Goal: Find specific page/section: Find specific page/section

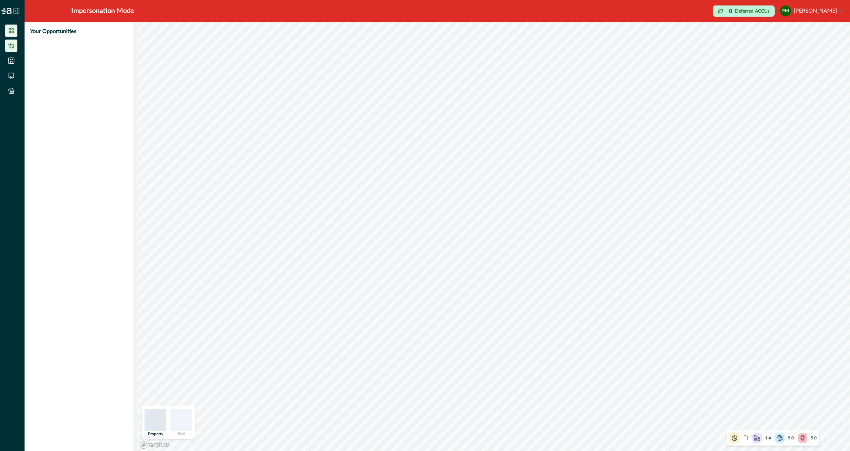
click at [15, 46] on li at bounding box center [11, 46] width 12 height 12
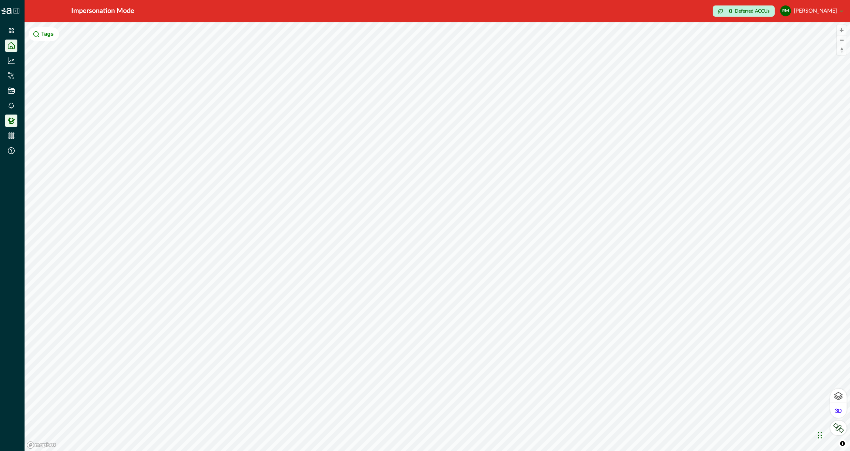
click at [12, 121] on icon at bounding box center [11, 120] width 7 height 7
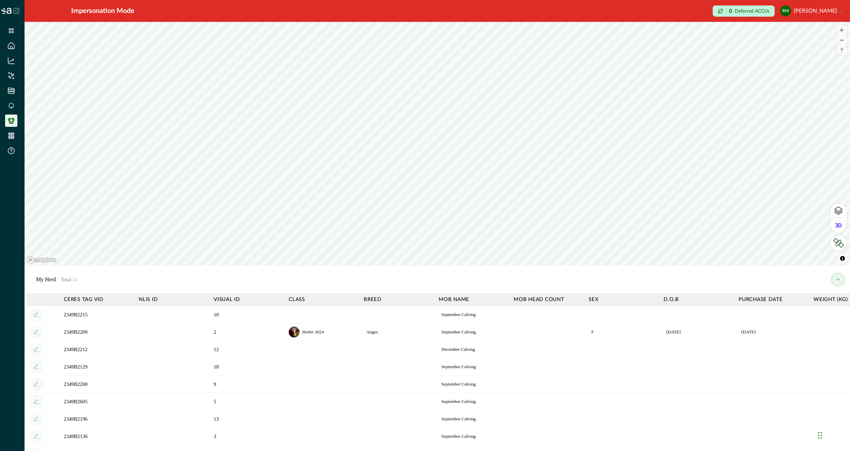
click at [313, 333] on p "Heifer 2024" at bounding box center [319, 332] width 34 height 7
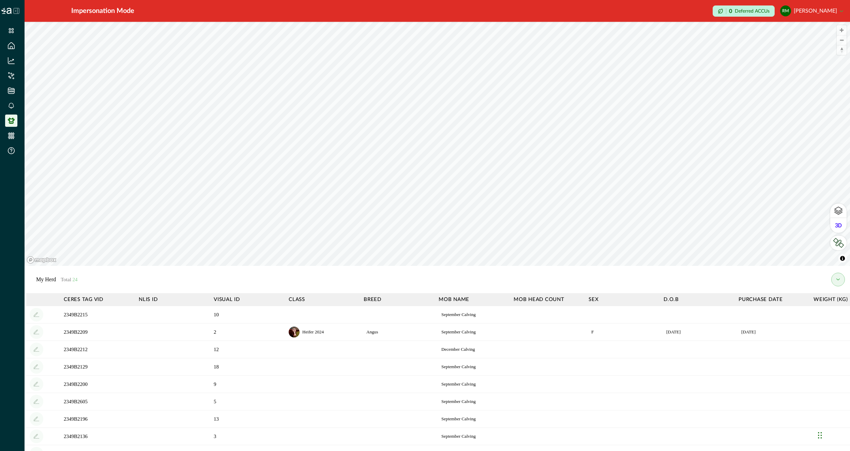
click at [313, 333] on p "Heifer 2024" at bounding box center [319, 332] width 34 height 7
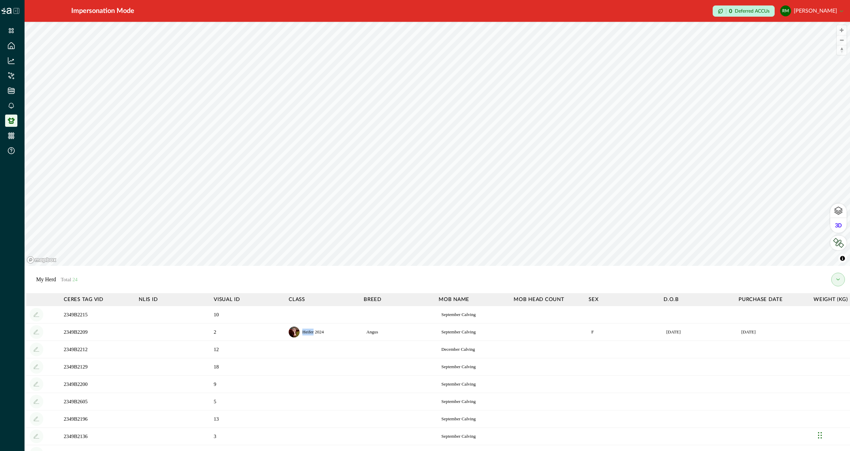
click at [313, 333] on p "Heifer 2024" at bounding box center [319, 332] width 34 height 7
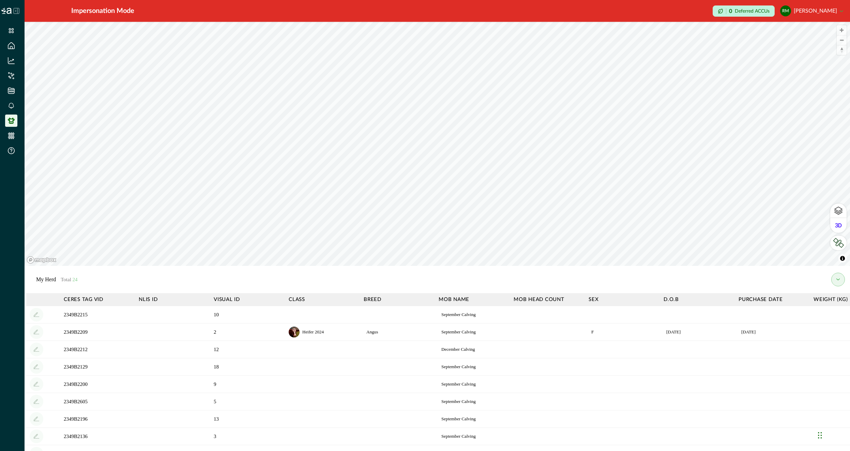
click at [313, 333] on p "Heifer 2024" at bounding box center [319, 332] width 34 height 7
click at [255, 336] on td "2" at bounding box center [247, 331] width 75 height 17
click at [254, 337] on td "2" at bounding box center [247, 331] width 75 height 17
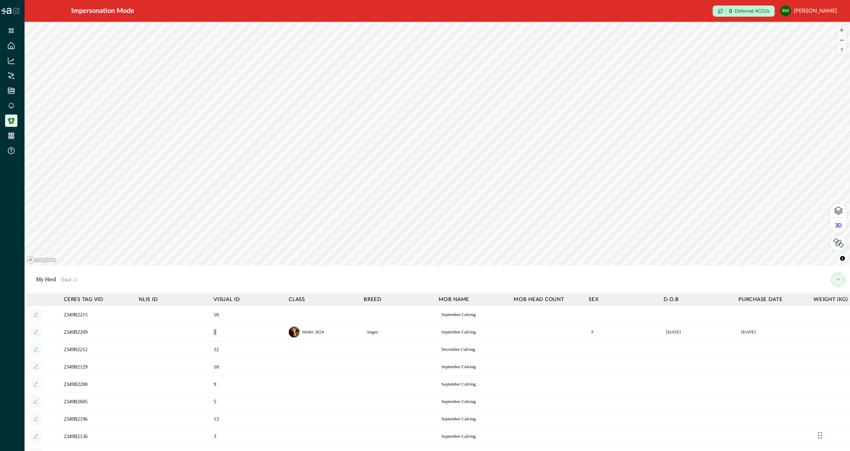
click at [254, 337] on td "2" at bounding box center [247, 331] width 75 height 17
